Goal: Information Seeking & Learning: Learn about a topic

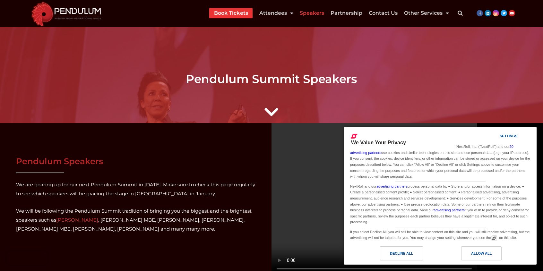
click at [460, 14] on icon "Search" at bounding box center [460, 13] width 13 height 13
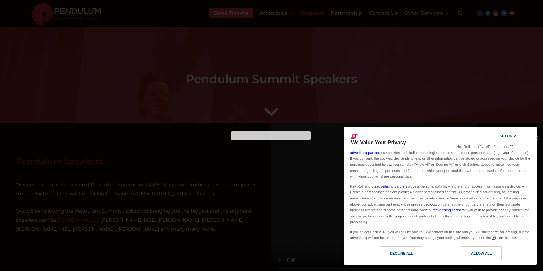
type input "**********"
click at [474, 254] on div "Allow All" at bounding box center [481, 253] width 21 height 7
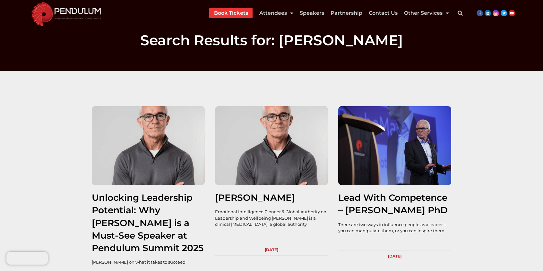
scroll to position [9, 0]
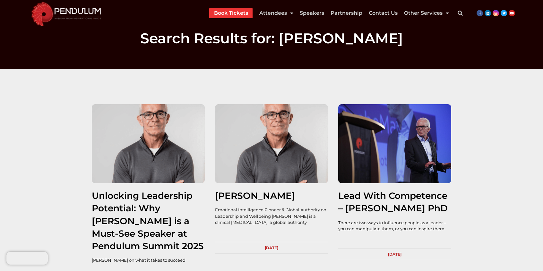
click at [102, 195] on link "Unlocking Leadership Potential: Why Dr. Martyn Newman is a Must-See Speaker at …" at bounding box center [148, 220] width 112 height 61
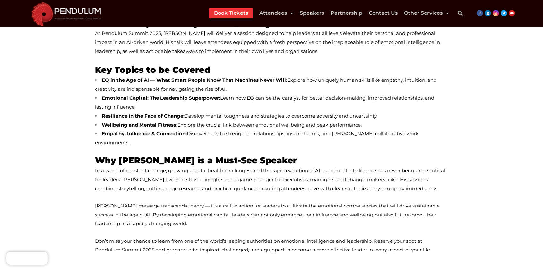
scroll to position [324, 0]
